Goal: Contribute content

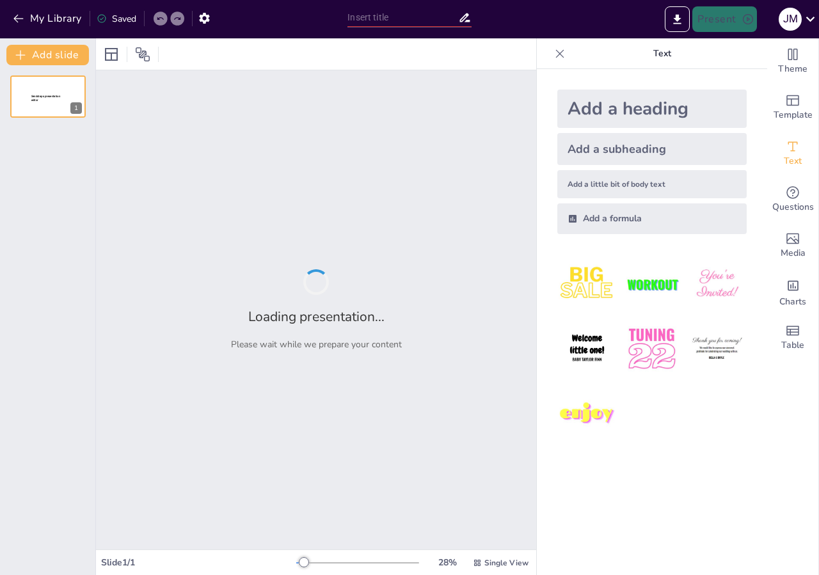
type input "Implementación de Radio Enlace Punto a Punto con TP-Link CPE210 para Cobertura …"
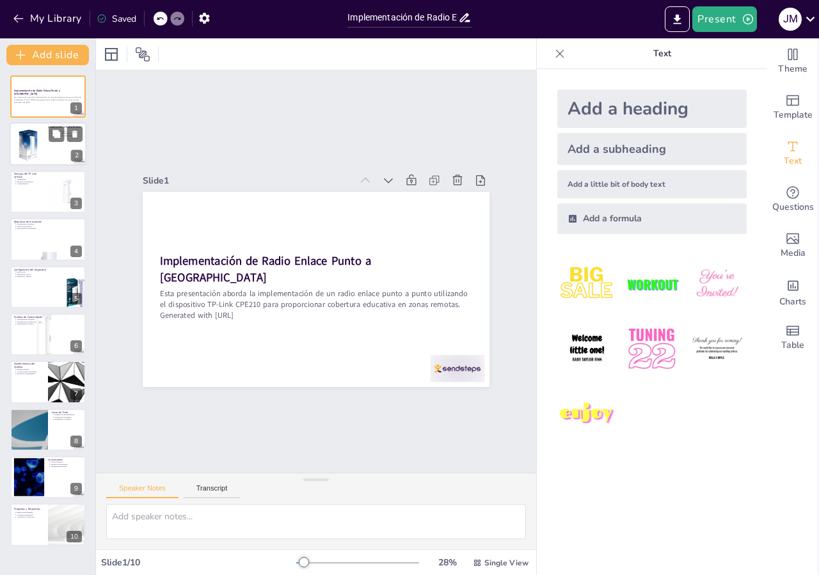
click at [49, 141] on div at bounding box center [66, 134] width 34 height 15
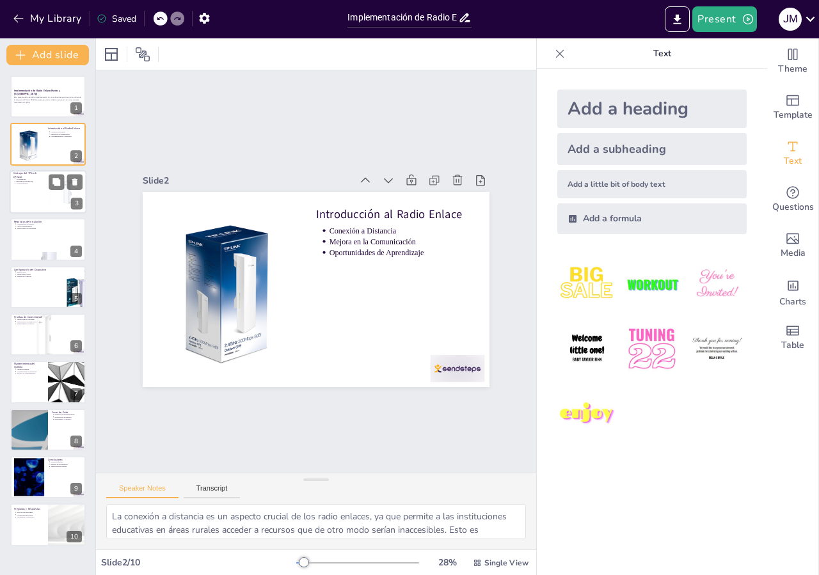
click at [34, 196] on div at bounding box center [48, 191] width 77 height 43
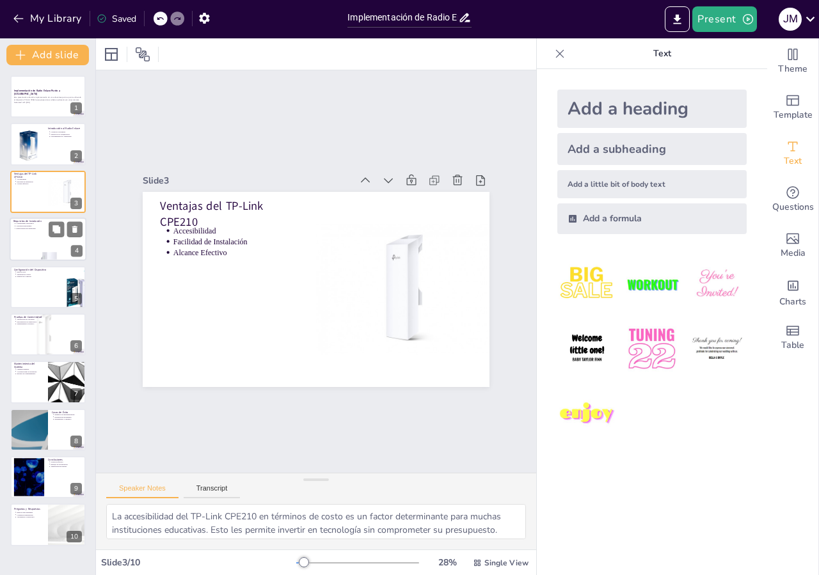
click at [36, 229] on p "Instrucciones del Fabricante" at bounding box center [49, 229] width 67 height 3
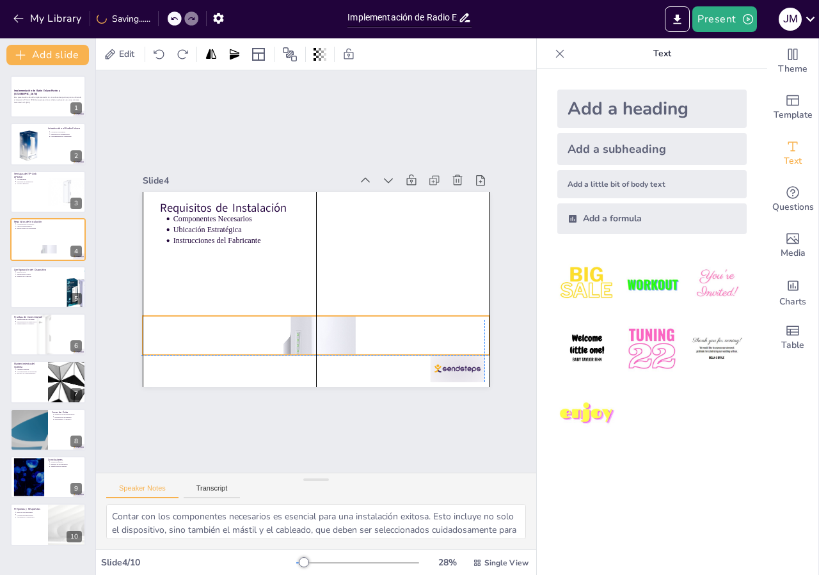
drag, startPoint x: 302, startPoint y: 359, endPoint x: 301, endPoint y: 331, distance: 28.2
click at [301, 331] on div at bounding box center [296, 332] width 410 height 354
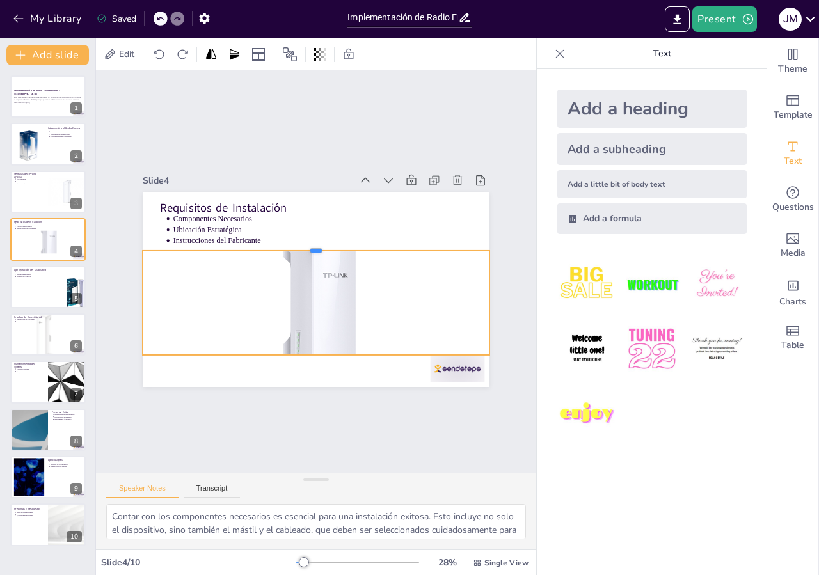
drag, startPoint x: 304, startPoint y: 307, endPoint x: 329, endPoint y: 230, distance: 80.7
click at [327, 236] on div "Requisitos de Instalación Componentes Necesarios Ubicación Estratégica Instrucc…" at bounding box center [311, 288] width 390 height 292
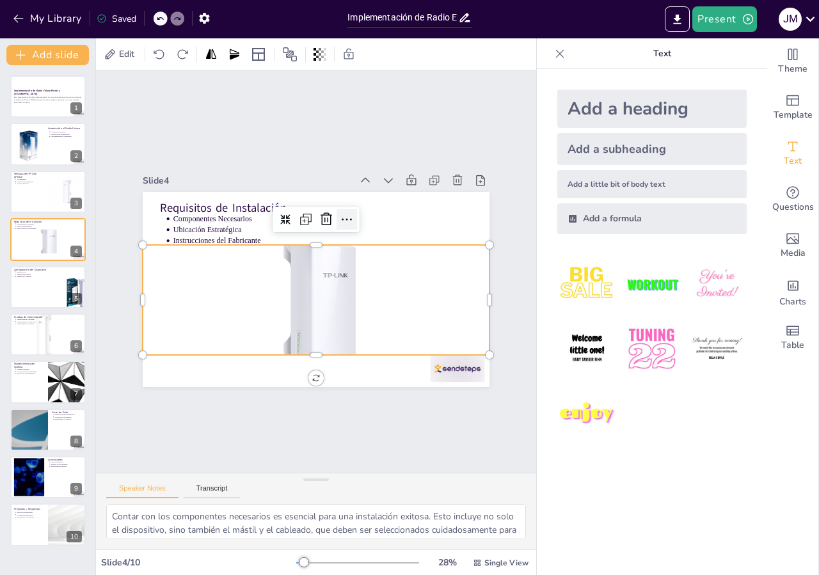
click at [355, 226] on icon at bounding box center [365, 236] width 20 height 20
click at [56, 287] on div at bounding box center [48, 286] width 77 height 43
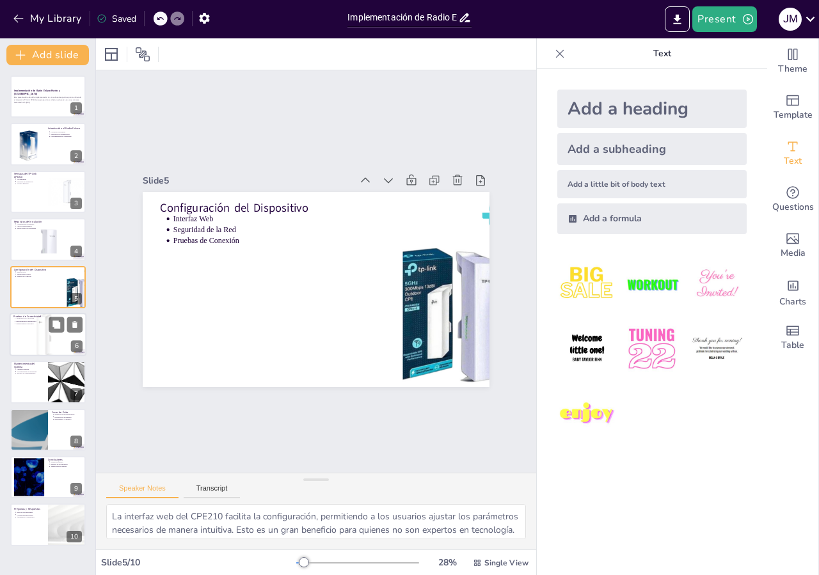
click at [35, 327] on div at bounding box center [48, 335] width 77 height 56
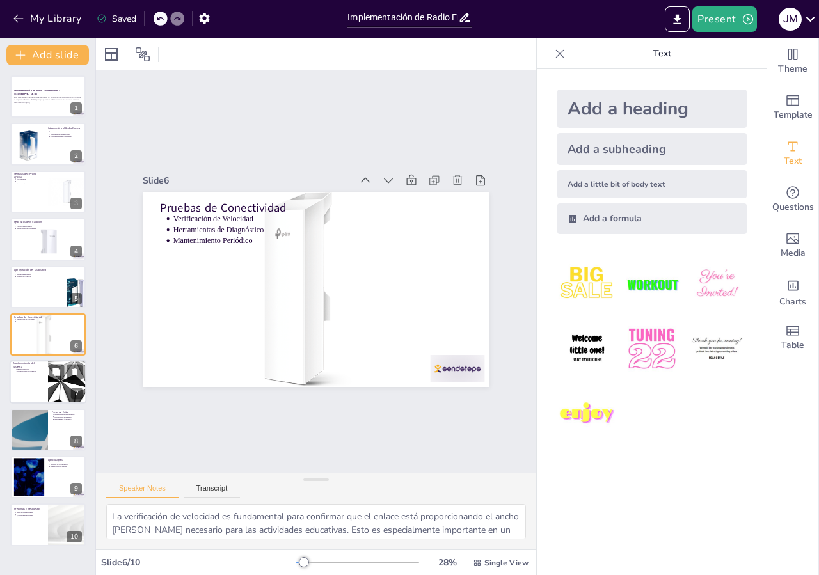
click at [35, 396] on div at bounding box center [48, 382] width 77 height 43
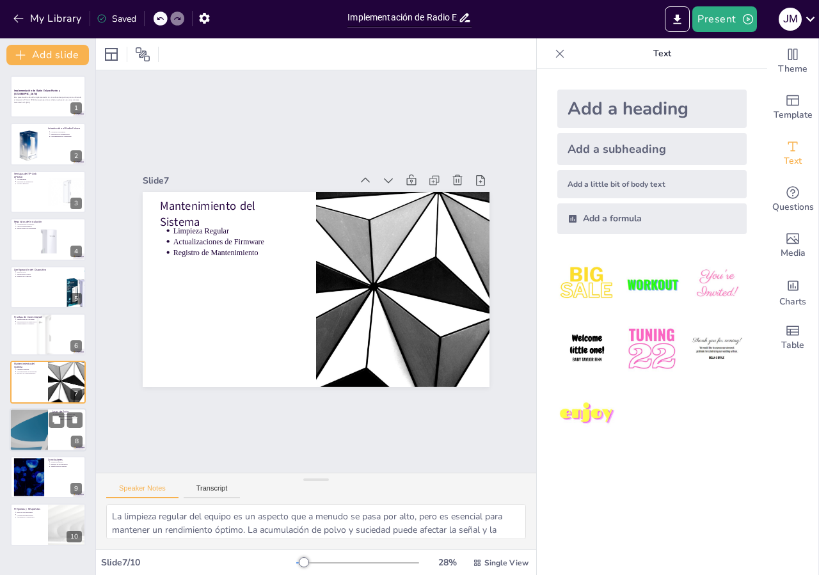
click at [26, 436] on div at bounding box center [28, 429] width 77 height 43
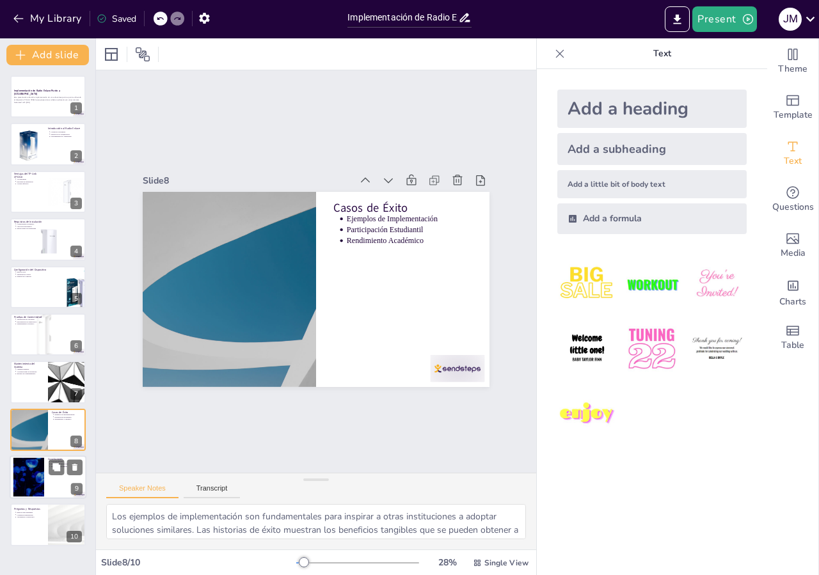
click at [17, 476] on div at bounding box center [28, 477] width 69 height 39
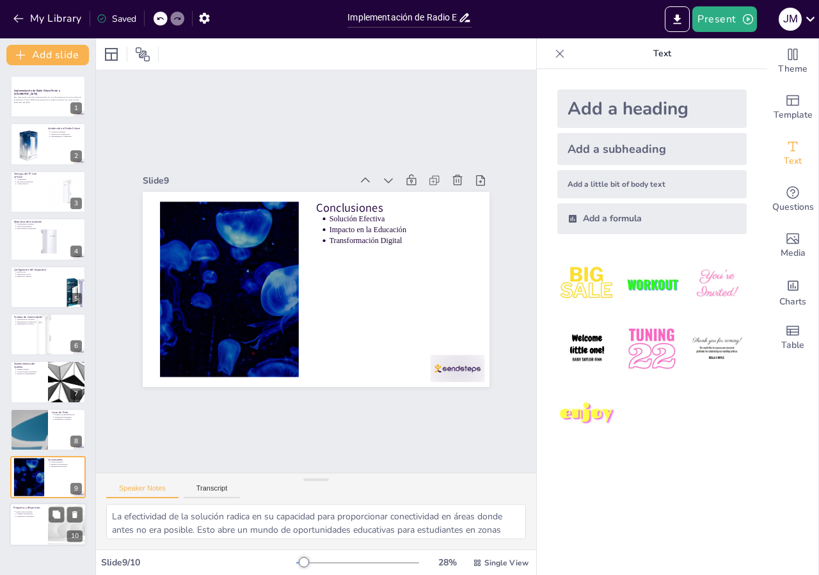
click at [33, 510] on div "Preguntas y Respuestas" at bounding box center [28, 508] width 31 height 6
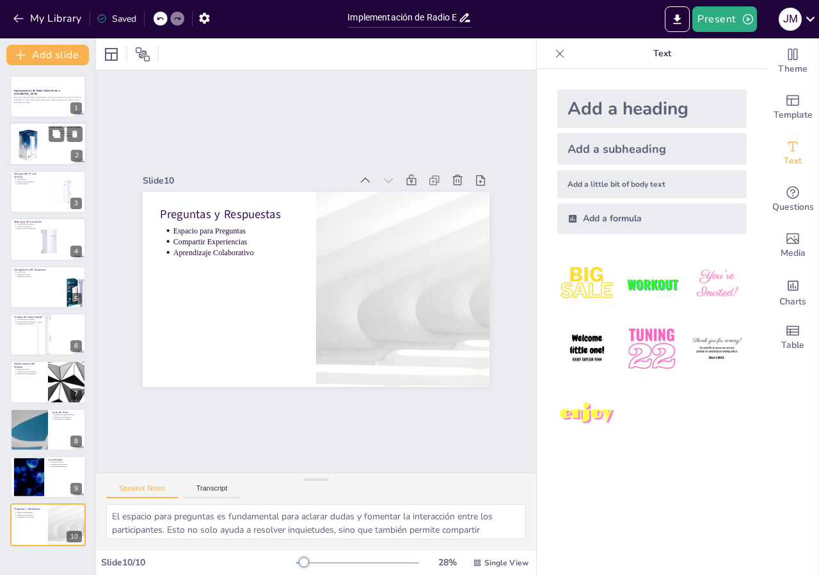
click at [29, 150] on div at bounding box center [29, 144] width 52 height 39
type textarea "La conexión a distancia es un aspecto crucial de los radio enlaces, ya que perm…"
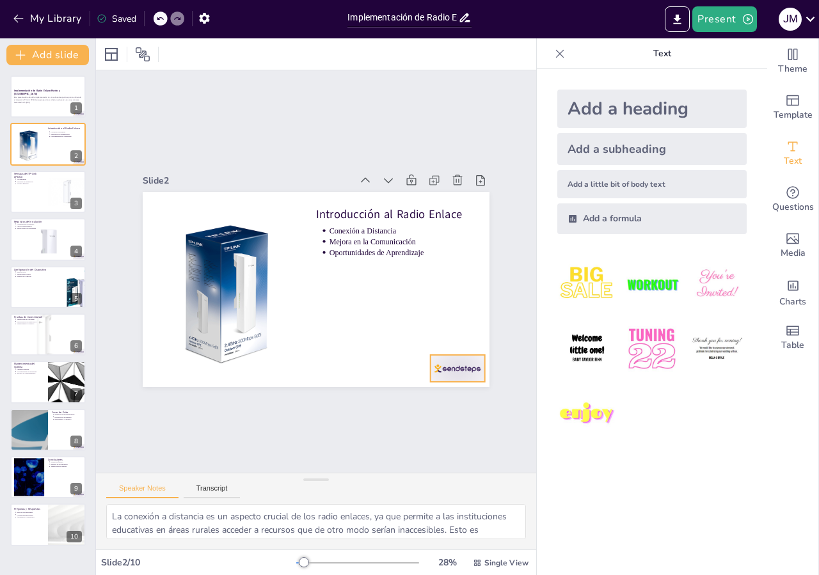
click at [366, 413] on div at bounding box center [338, 442] width 56 height 58
click at [439, 377] on icon at bounding box center [430, 385] width 15 height 16
click at [38, 110] on div at bounding box center [48, 96] width 77 height 43
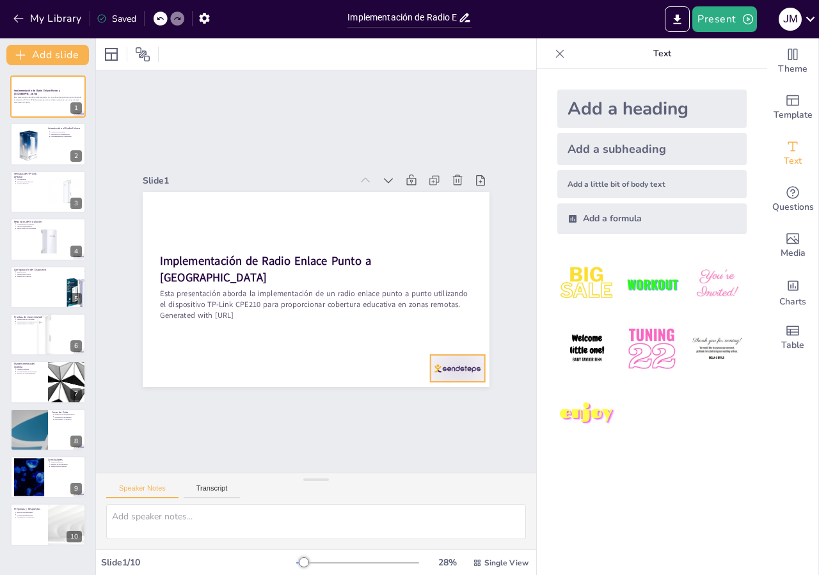
click at [436, 394] on div at bounding box center [405, 417] width 61 height 47
click at [452, 364] on icon at bounding box center [441, 373] width 19 height 19
click at [773, 106] on div "Template" at bounding box center [792, 107] width 51 height 46
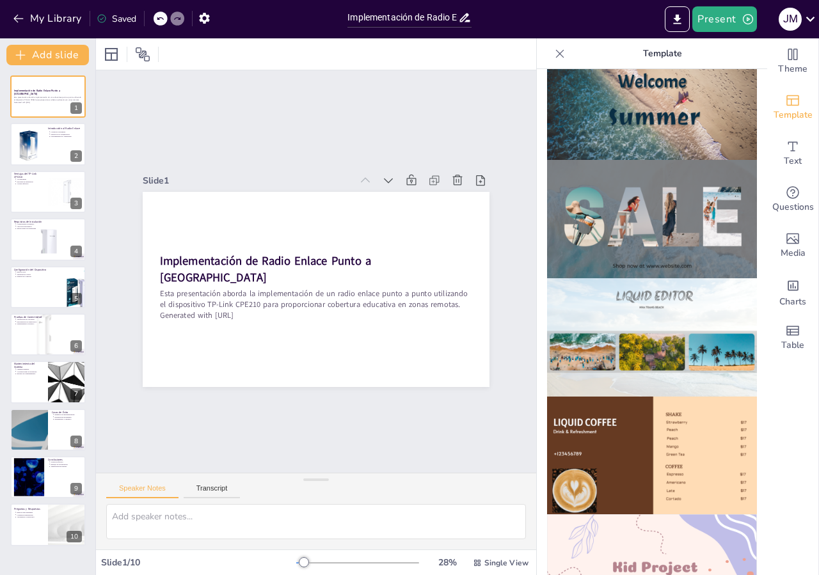
scroll to position [729, 0]
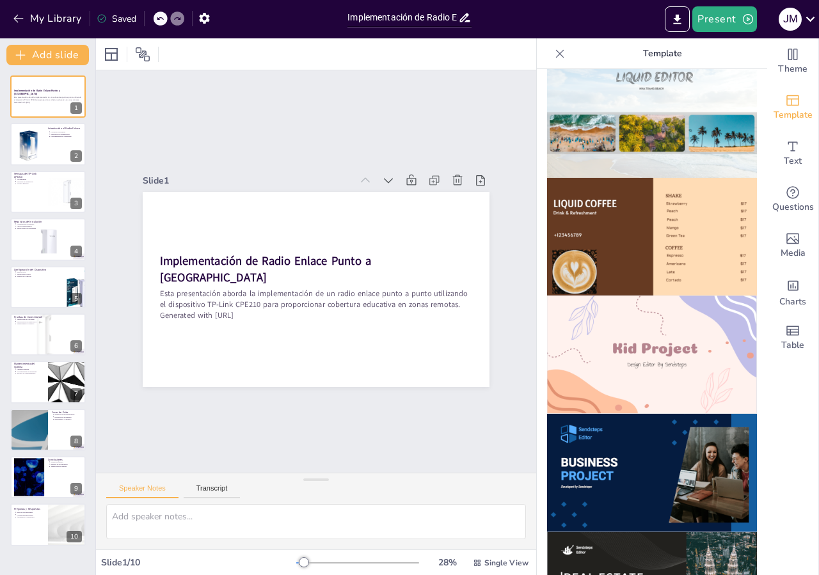
click at [620, 466] on img at bounding box center [652, 473] width 210 height 118
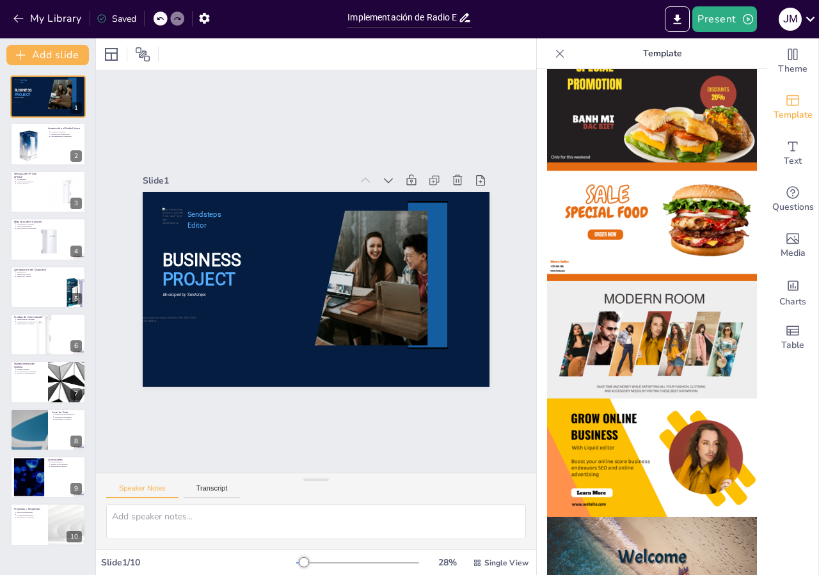
scroll to position [0, 0]
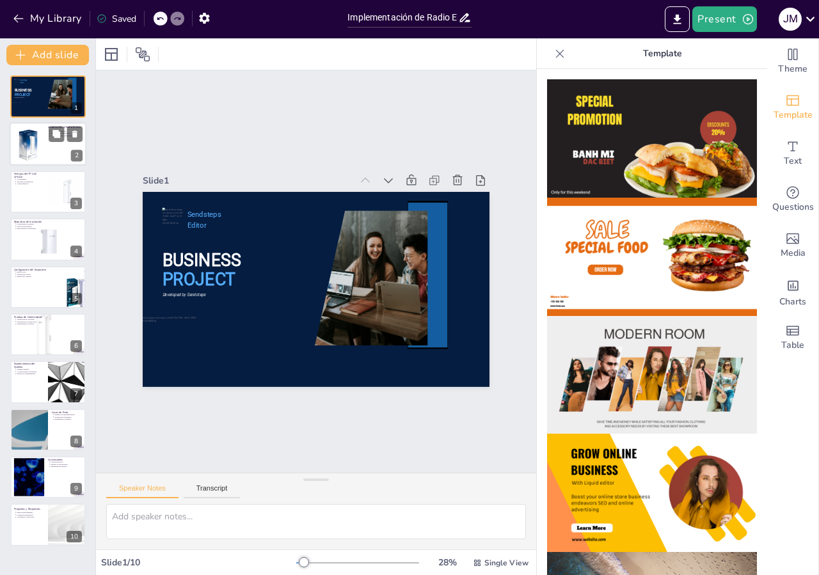
click at [25, 132] on div at bounding box center [29, 144] width 52 height 39
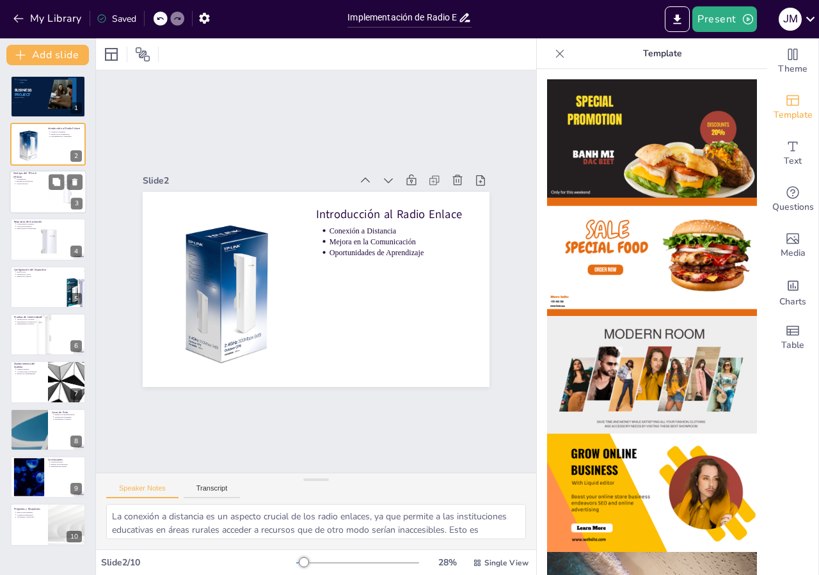
click at [47, 187] on div at bounding box center [48, 191] width 77 height 43
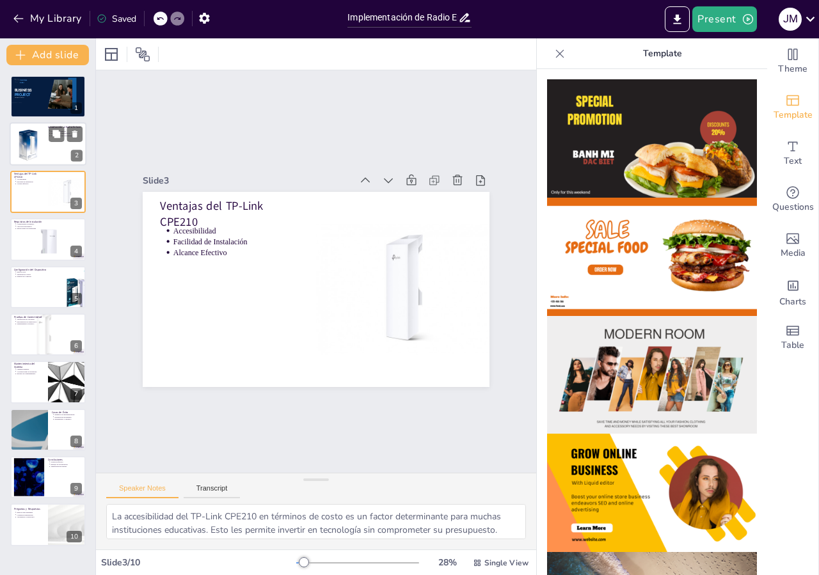
click at [41, 139] on div at bounding box center [29, 144] width 52 height 39
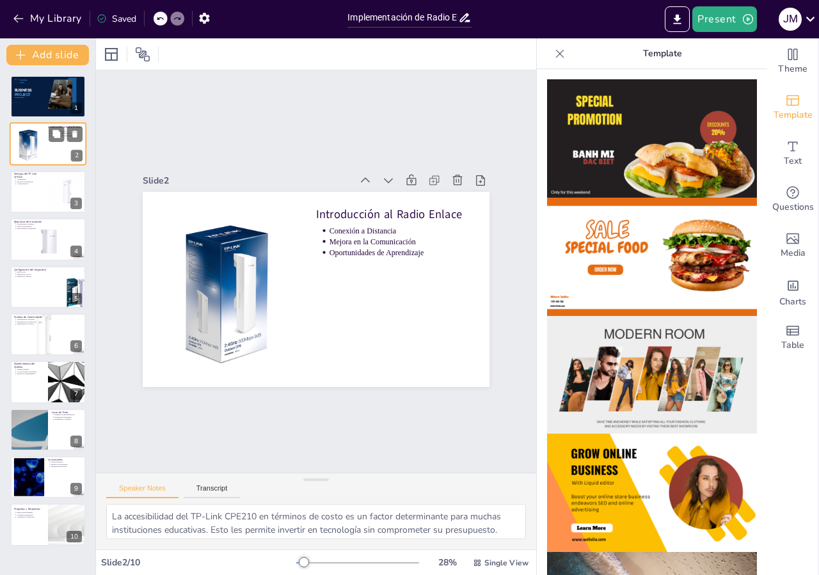
type textarea "La conexión a distancia es un aspecto crucial de los radio enlaces, ya que perm…"
click at [43, 102] on div at bounding box center [48, 96] width 77 height 43
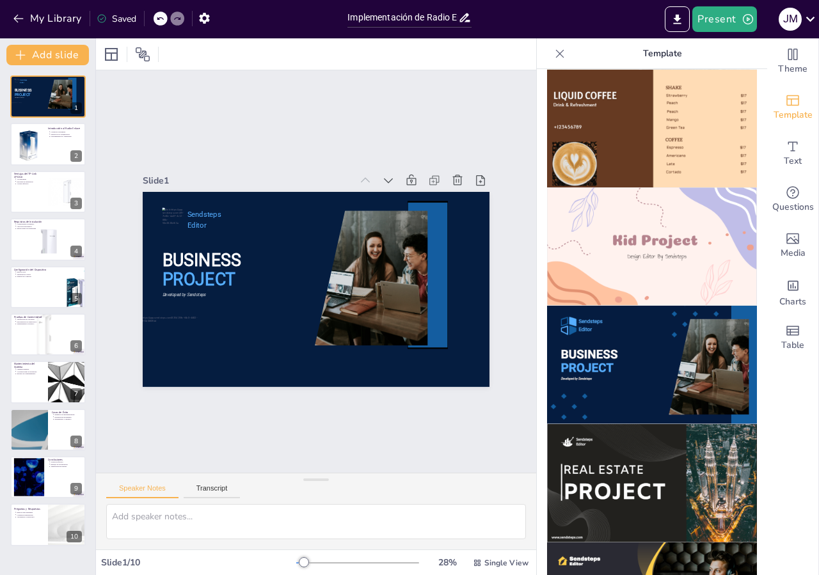
scroll to position [691, 0]
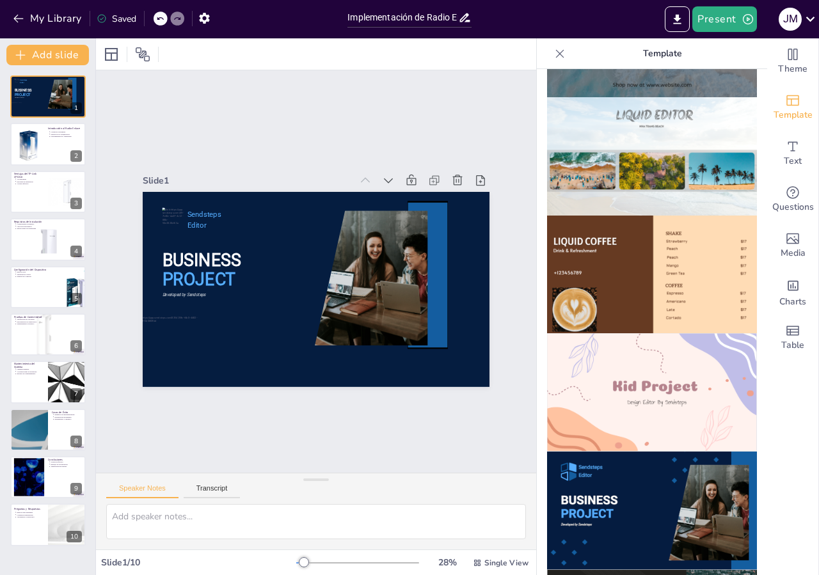
click at [647, 473] on img at bounding box center [652, 511] width 210 height 118
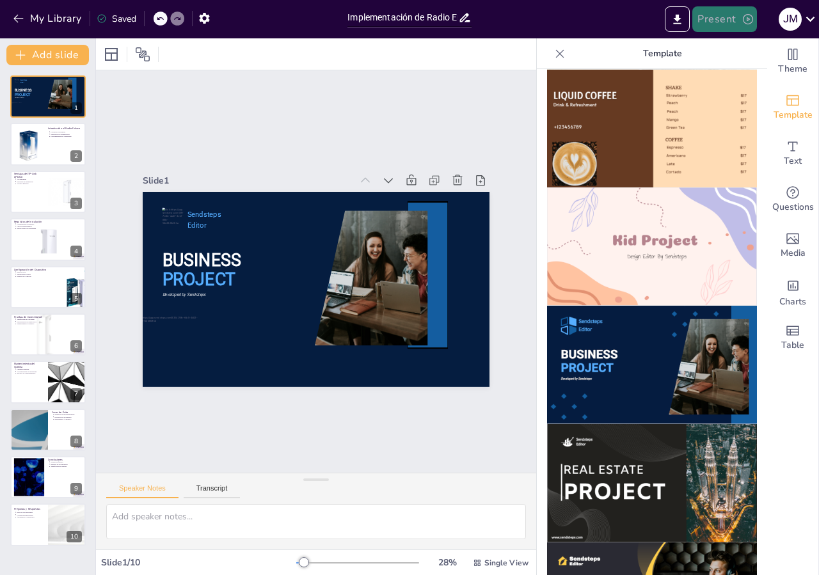
click at [712, 20] on button "Present" at bounding box center [724, 19] width 64 height 26
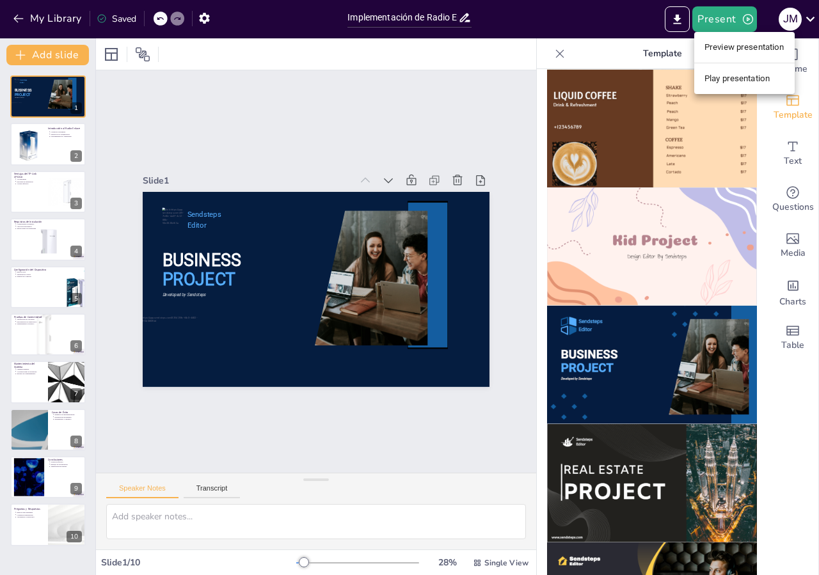
click at [773, 50] on li "Preview presentation" at bounding box center [744, 47] width 100 height 20
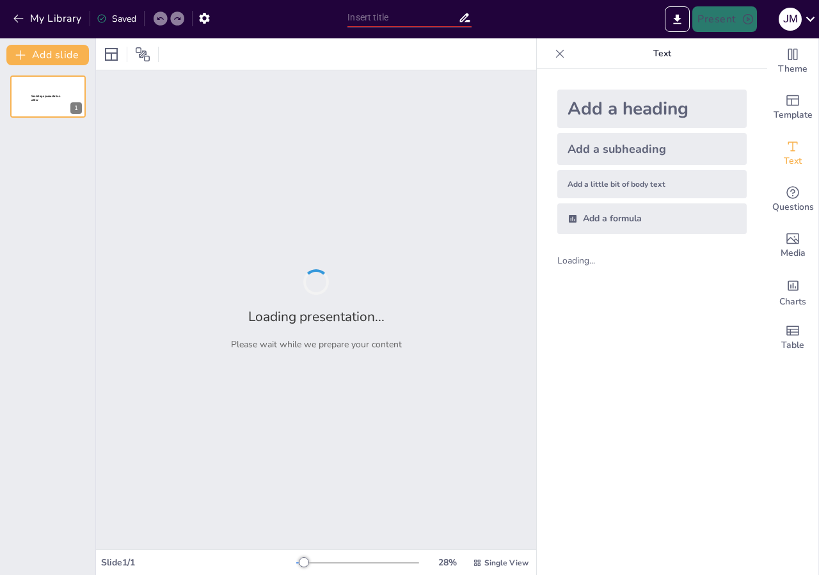
type input "Implementación de Radio Enlace Punto a Punto con TP-Link CPE210 para Cobertura …"
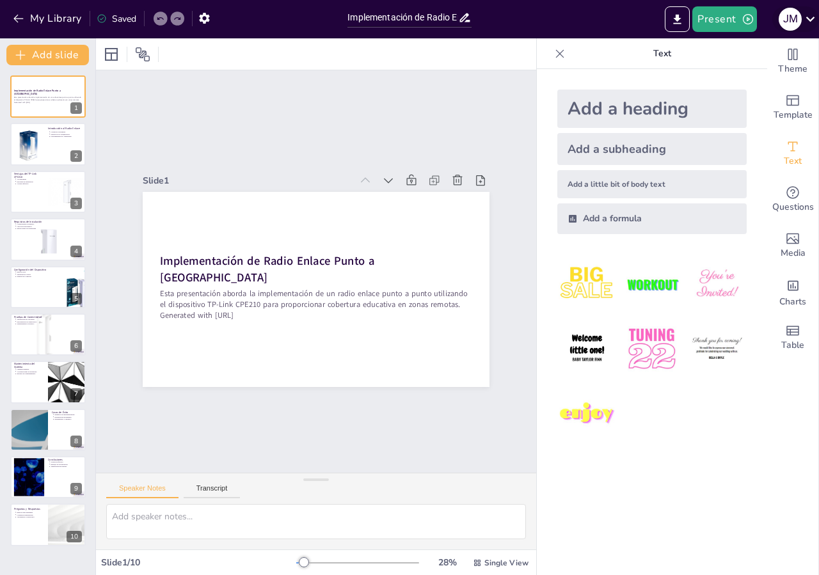
click at [808, 17] on icon at bounding box center [809, 18] width 17 height 17
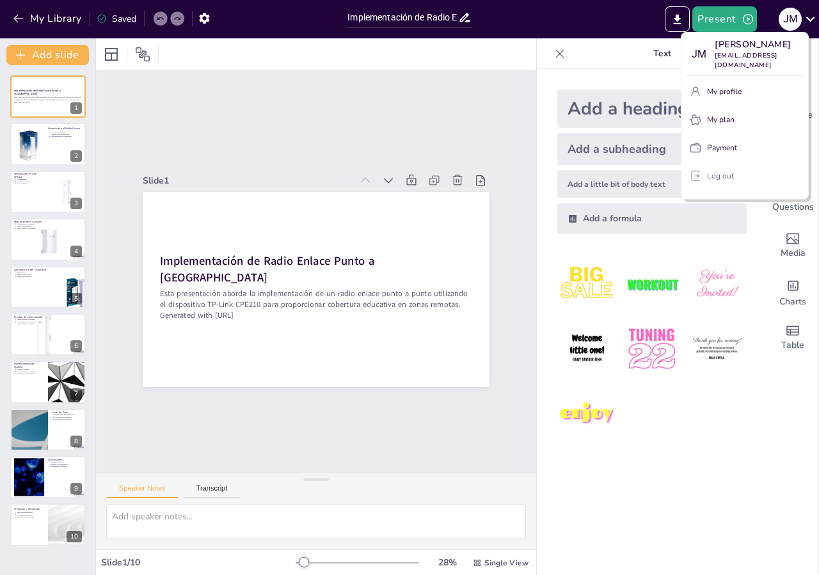
click at [730, 170] on p "Log out" at bounding box center [720, 176] width 27 height 12
